Goal: Task Accomplishment & Management: Manage account settings

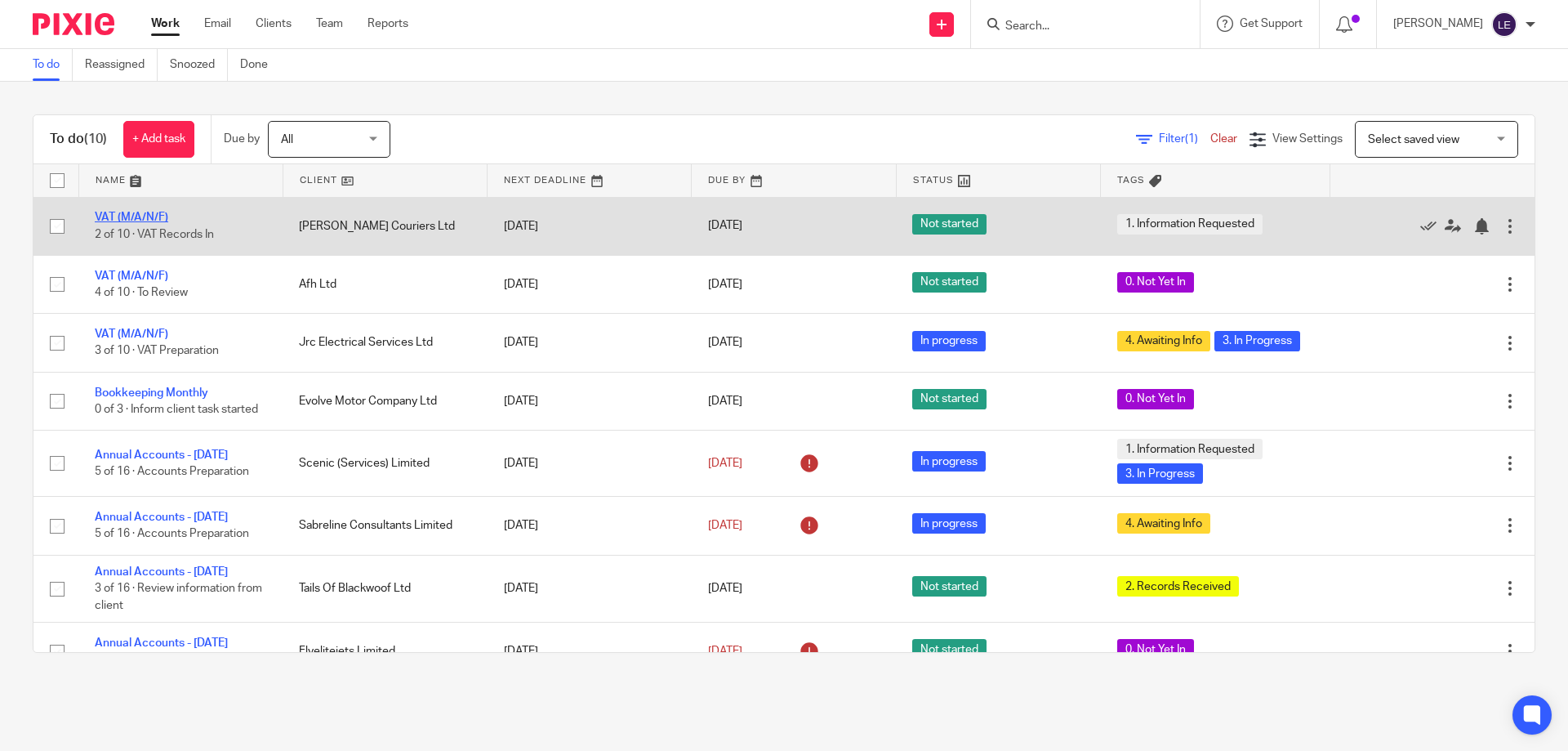
click at [127, 217] on link "VAT (M/A/N/F)" at bounding box center [131, 217] width 73 height 11
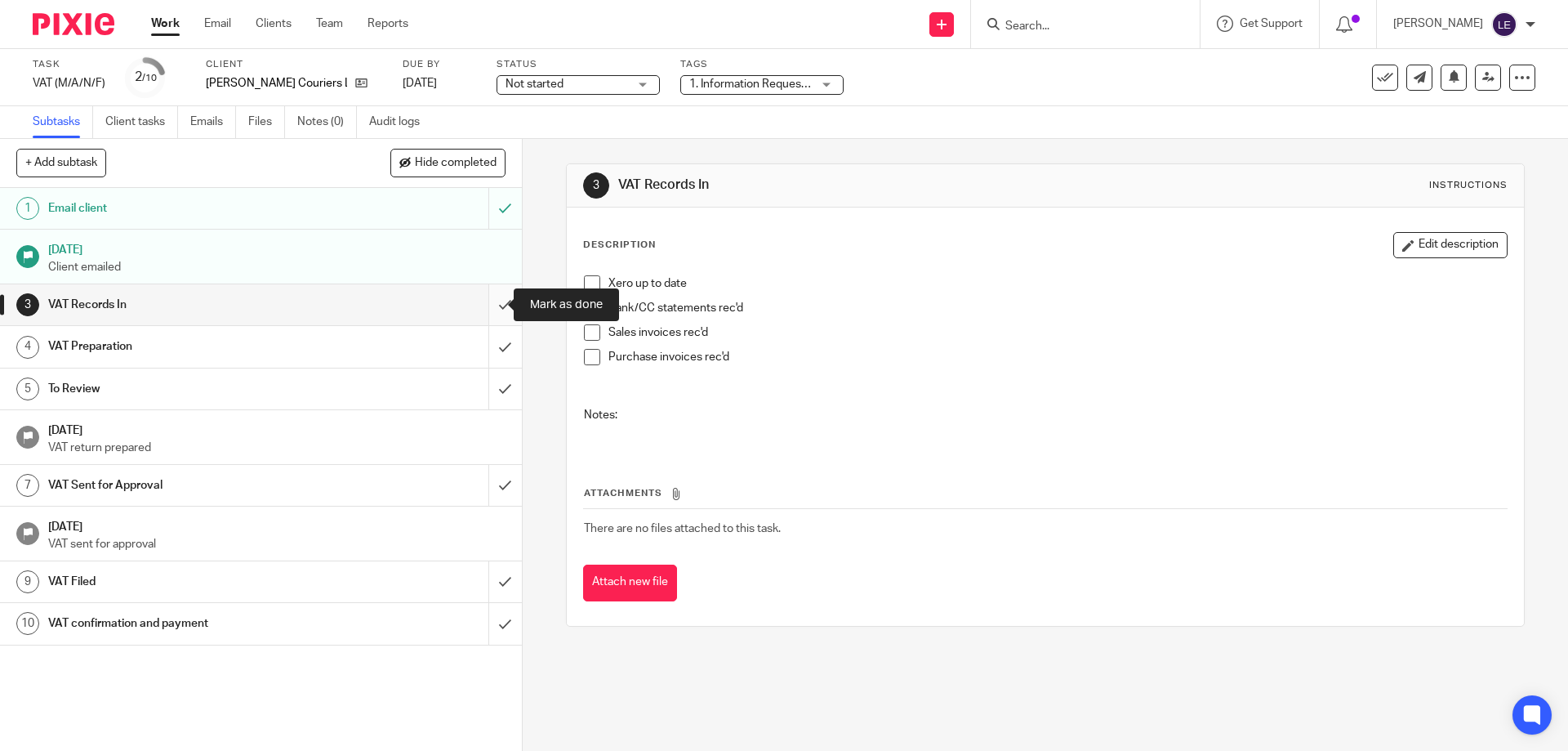
click at [491, 305] on input "submit" at bounding box center [261, 305] width 522 height 41
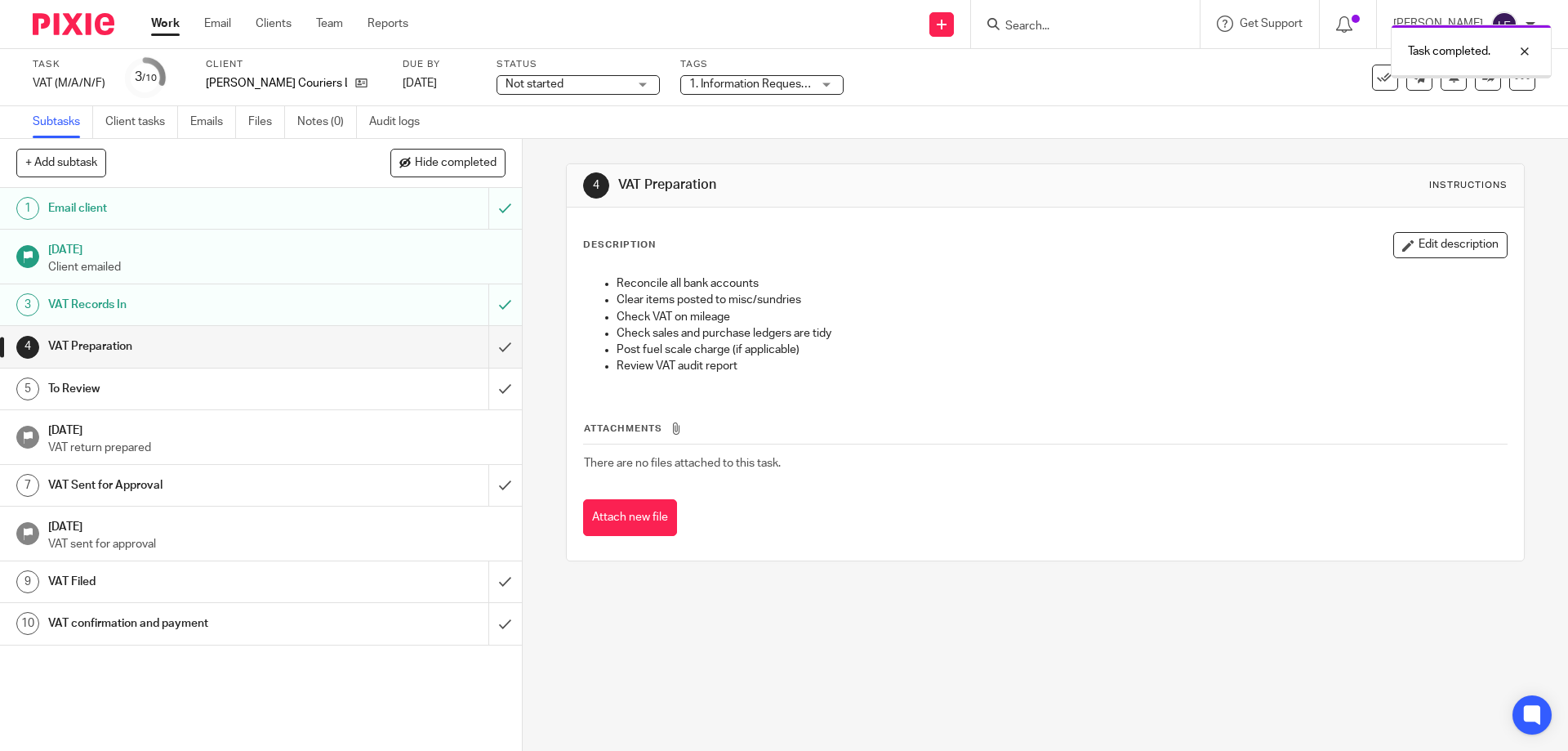
click at [553, 72] on div "Status Not started Not started Not started In progress 1" at bounding box center [579, 78] width 164 height 39
click at [546, 81] on span "Not started" at bounding box center [534, 84] width 58 height 11
click at [537, 146] on span "In progress" at bounding box center [522, 143] width 57 height 11
click at [756, 78] on span "1. Information Requested" at bounding box center [751, 84] width 123 height 17
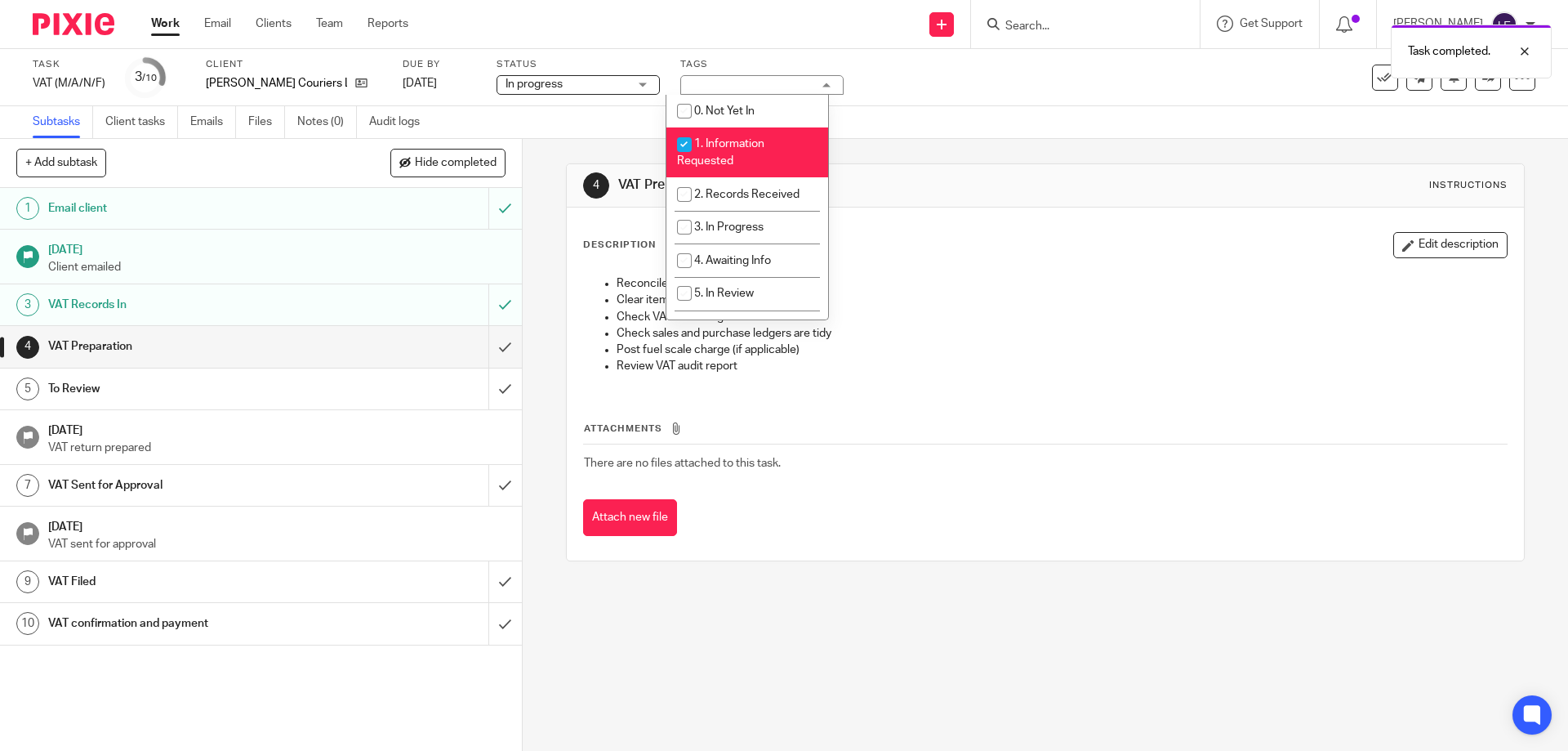
click at [726, 139] on span "1. Information Requested" at bounding box center [721, 153] width 88 height 29
checkbox input "false"
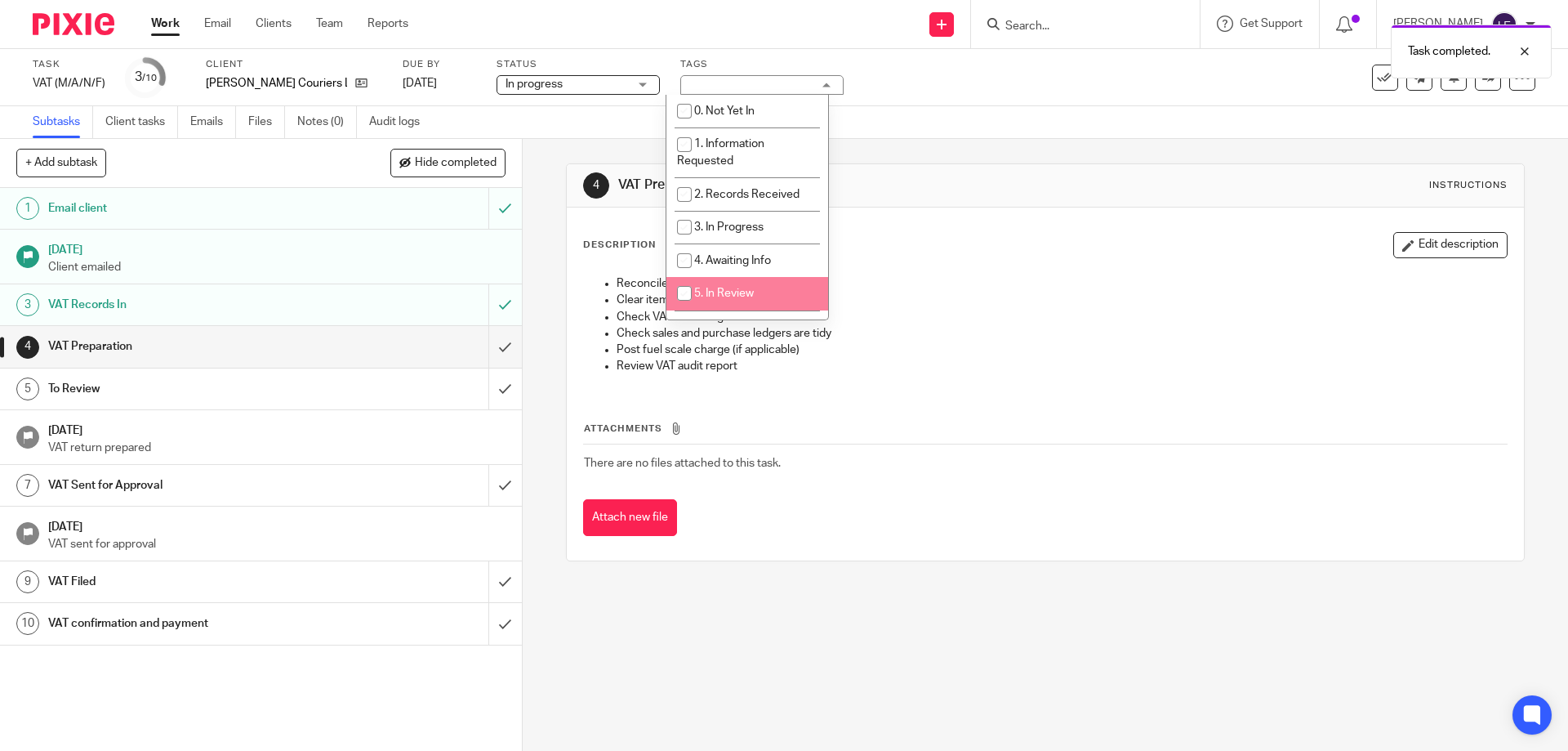
click at [725, 282] on li "5. In Review" at bounding box center [747, 293] width 162 height 33
checkbox input "true"
click at [1052, 176] on div "4 VAT Preparation Instructions" at bounding box center [1045, 185] width 924 height 26
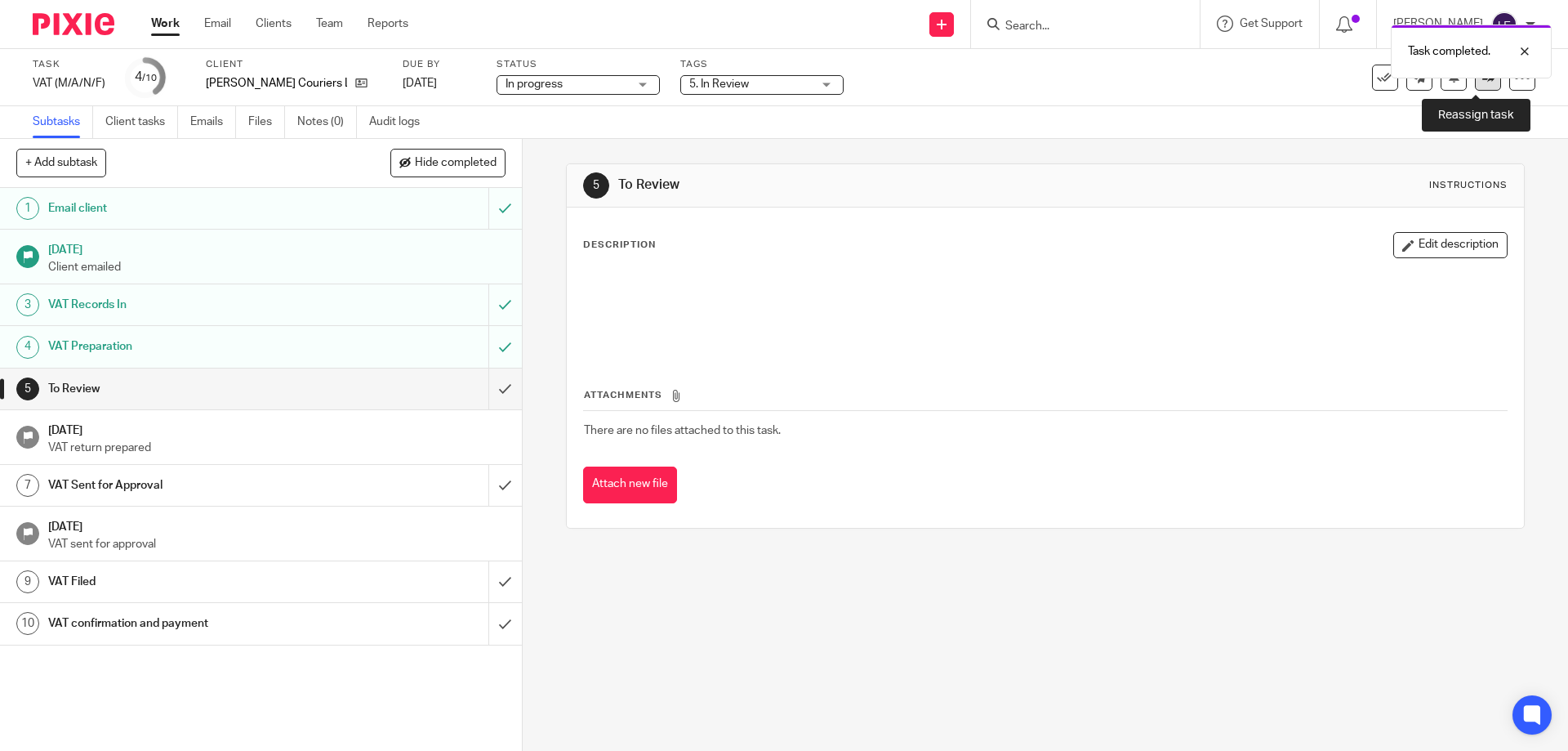
click at [1476, 84] on link at bounding box center [1488, 78] width 26 height 26
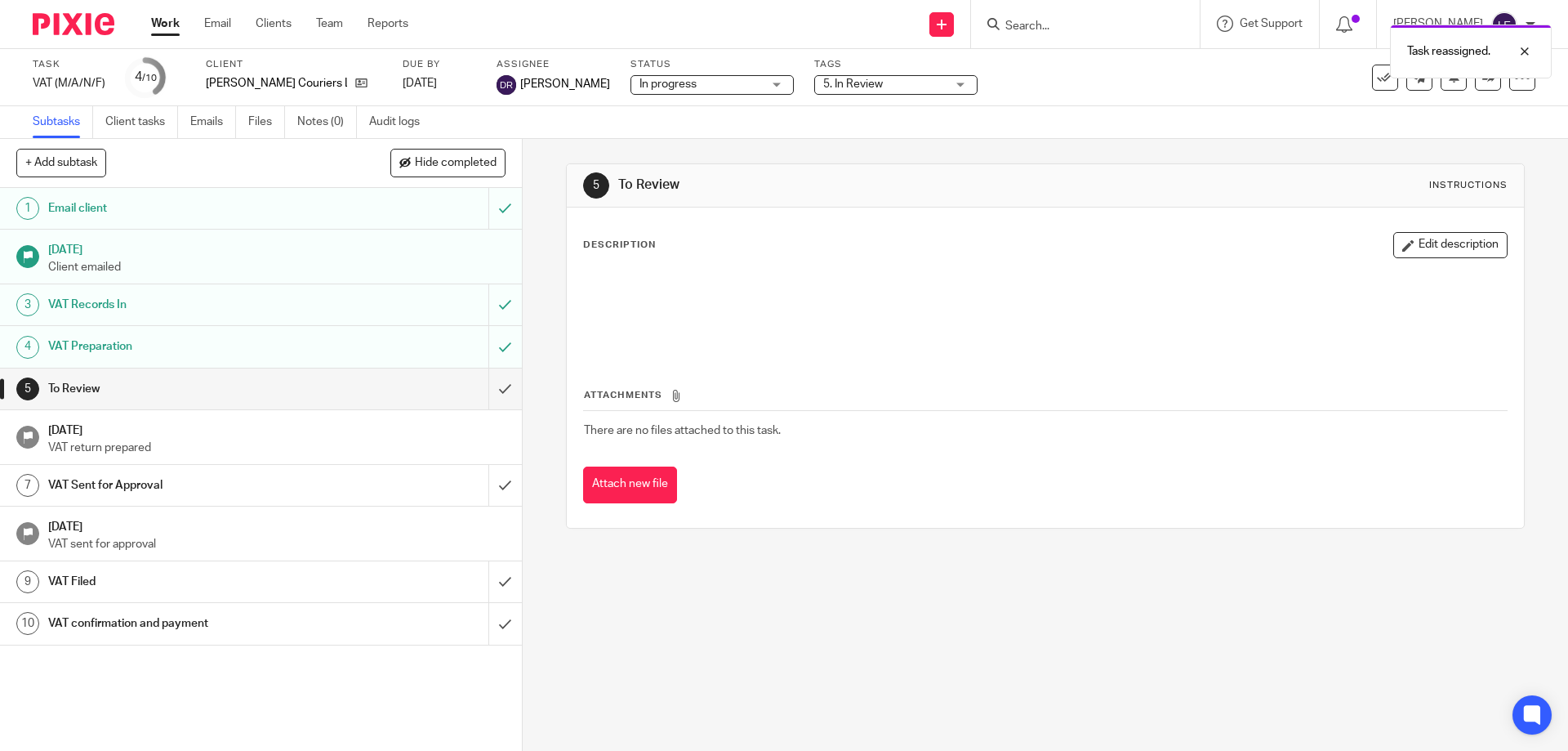
click at [164, 22] on link "Work" at bounding box center [165, 23] width 29 height 16
